Goal: Find specific page/section: Find specific page/section

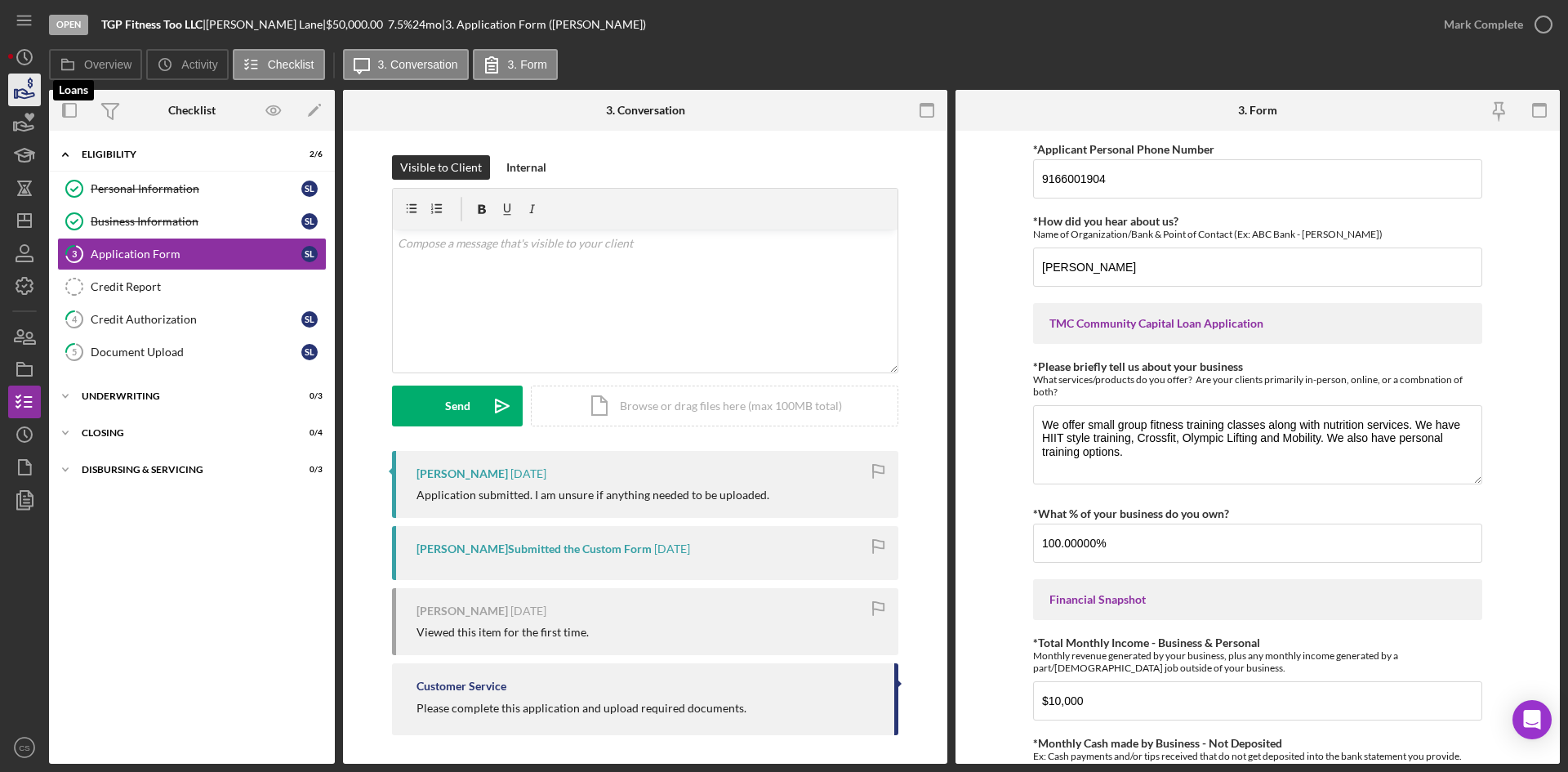
click at [20, 77] on icon "button" at bounding box center [24, 90] width 41 height 41
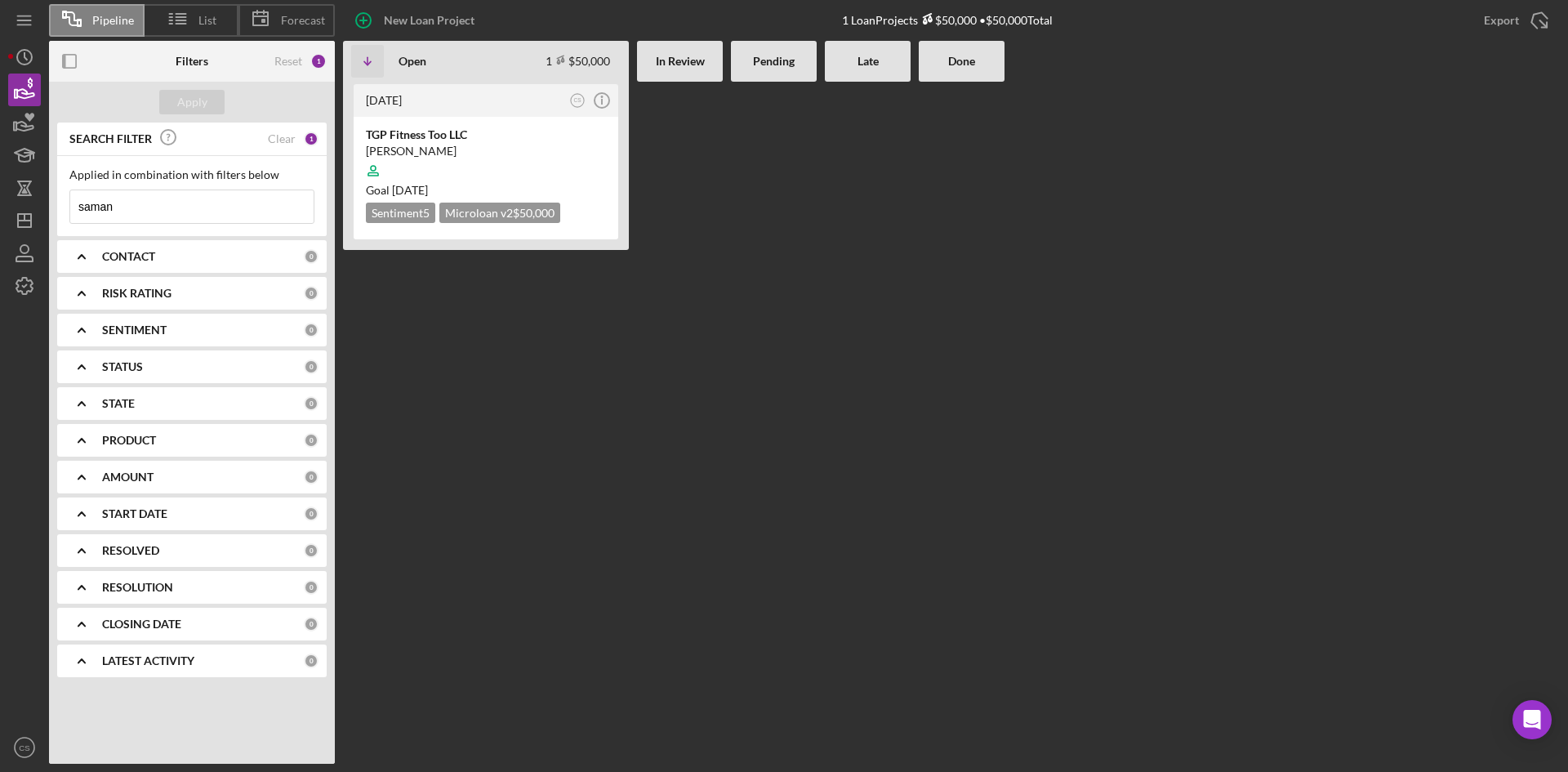
click at [197, 205] on input "saman" at bounding box center [192, 206] width 243 height 33
